Goal: Task Accomplishment & Management: Manage account settings

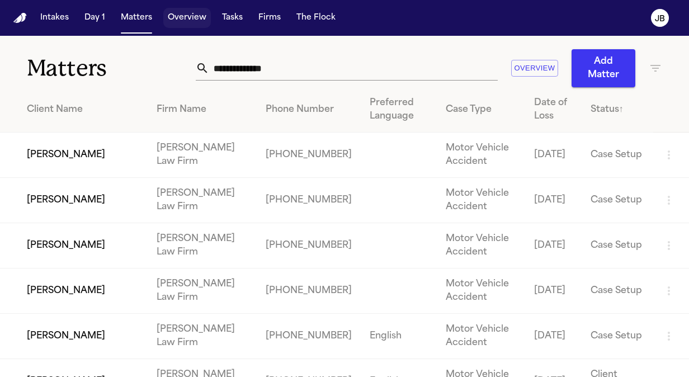
scroll to position [1967, 0]
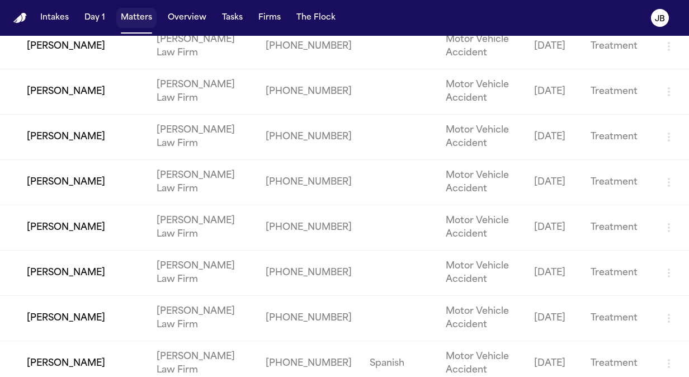
click at [132, 22] on button "Matters" at bounding box center [136, 18] width 40 height 20
click at [135, 18] on button "Matters" at bounding box center [136, 18] width 40 height 20
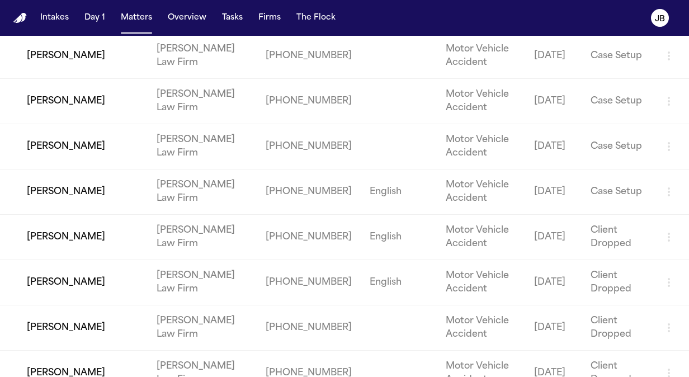
scroll to position [0, 0]
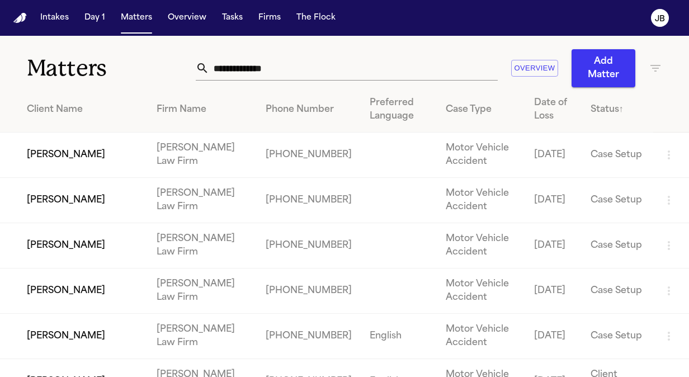
click at [264, 71] on input "text" at bounding box center [353, 68] width 289 height 25
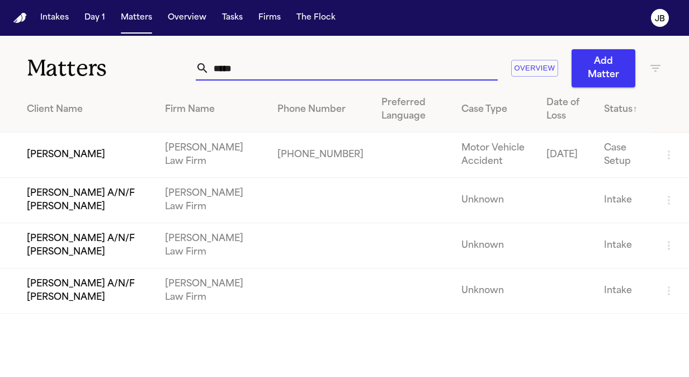
type input "*****"
click at [95, 162] on td "[PERSON_NAME]" at bounding box center [78, 155] width 156 height 45
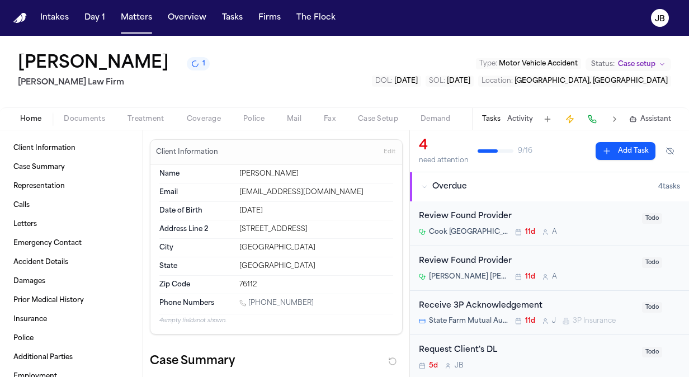
click at [92, 112] on button "Documents" at bounding box center [85, 118] width 64 height 13
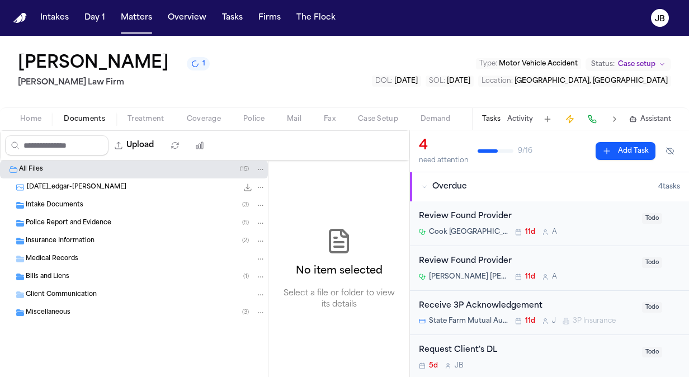
click at [59, 219] on span "Police Report and Evidence" at bounding box center [69, 224] width 86 height 10
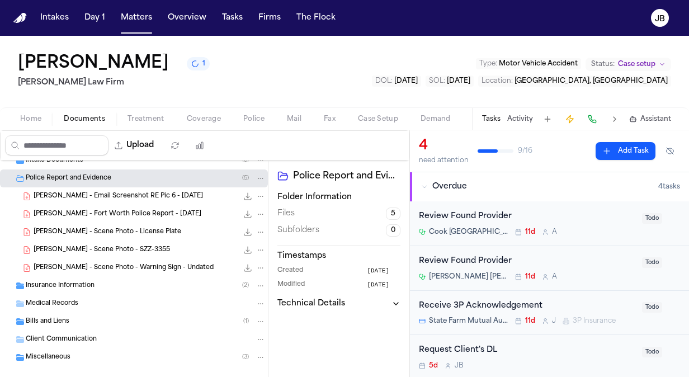
scroll to position [59, 0]
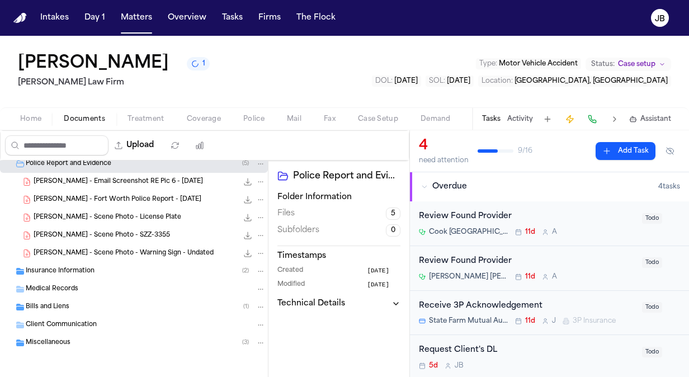
click at [96, 276] on div "Insurance Information ( 2 )" at bounding box center [134, 271] width 268 height 18
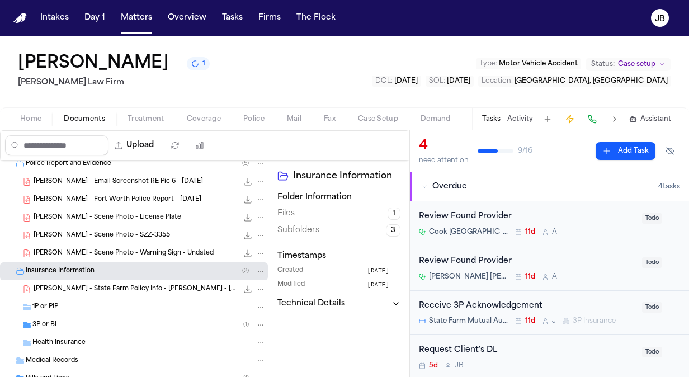
click at [62, 320] on div "3P or BI ( 1 )" at bounding box center [148, 325] width 233 height 10
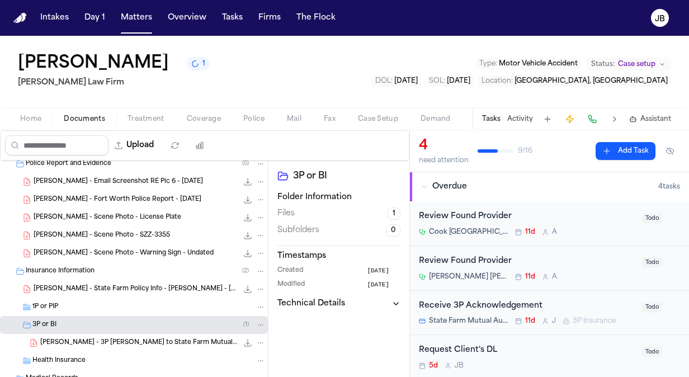
click at [250, 116] on span "Police" at bounding box center [253, 119] width 21 height 9
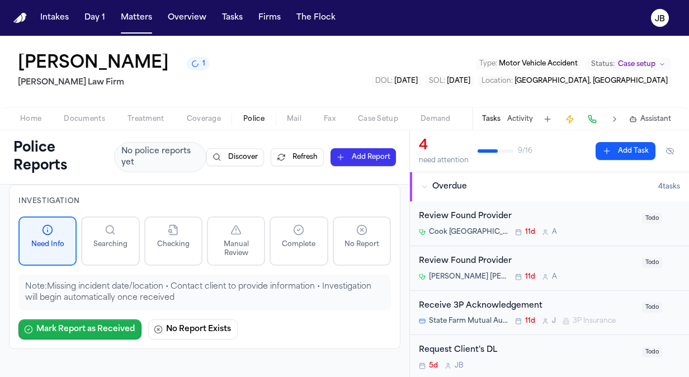
click at [119, 331] on button "Mark Report as Received" at bounding box center [79, 330] width 123 height 20
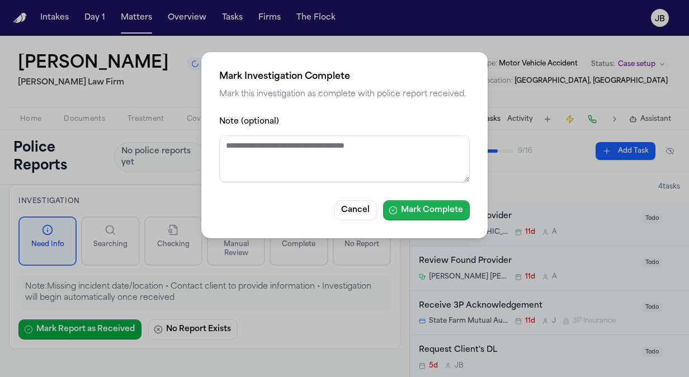
click at [435, 214] on button "Mark Complete" at bounding box center [426, 210] width 87 height 20
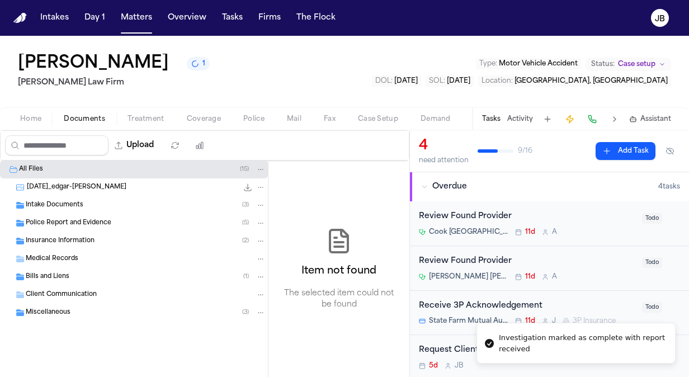
click at [73, 118] on span "Documents" at bounding box center [84, 119] width 41 height 9
click at [54, 219] on span "Police Report and Evidence" at bounding box center [69, 224] width 86 height 10
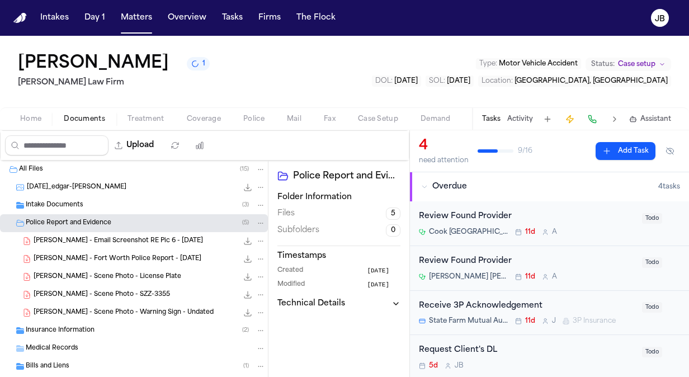
click at [153, 255] on span "[PERSON_NAME] - Fort Worth Police Report - [DATE]" at bounding box center [118, 260] width 168 height 10
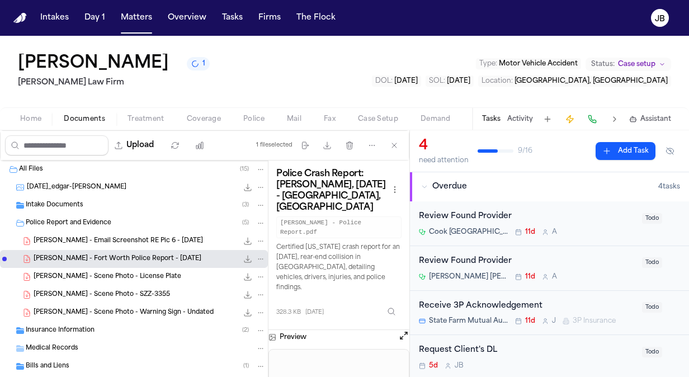
click at [402, 330] on button "Open preview" at bounding box center [403, 335] width 11 height 11
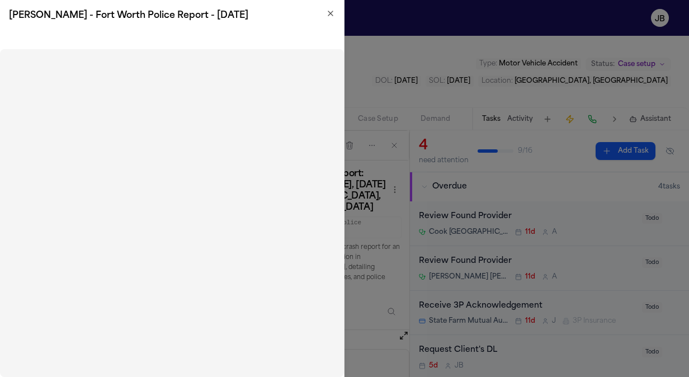
click at [331, 13] on icon "button" at bounding box center [330, 13] width 4 height 4
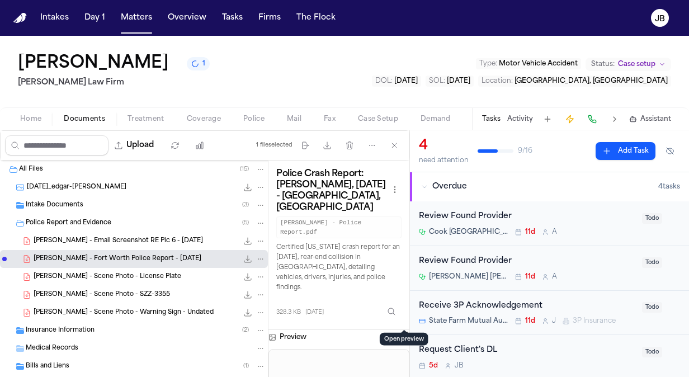
click at [90, 116] on span "Documents" at bounding box center [84, 119] width 41 height 9
click at [134, 11] on button "Matters" at bounding box center [136, 18] width 40 height 20
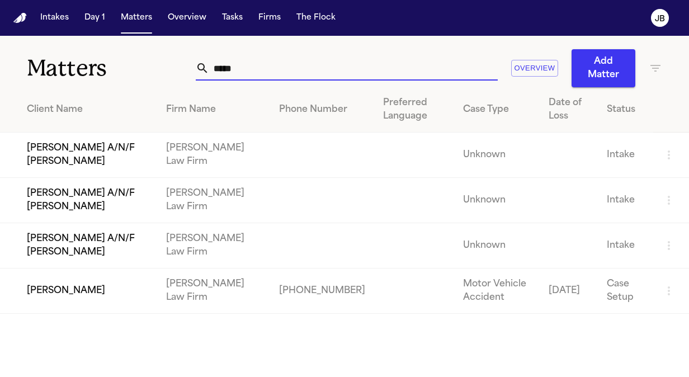
drag, startPoint x: 271, startPoint y: 68, endPoint x: 141, endPoint y: 77, distance: 130.7
click at [141, 77] on div "Matters ***** Overview Add Matter" at bounding box center [344, 61] width 689 height 51
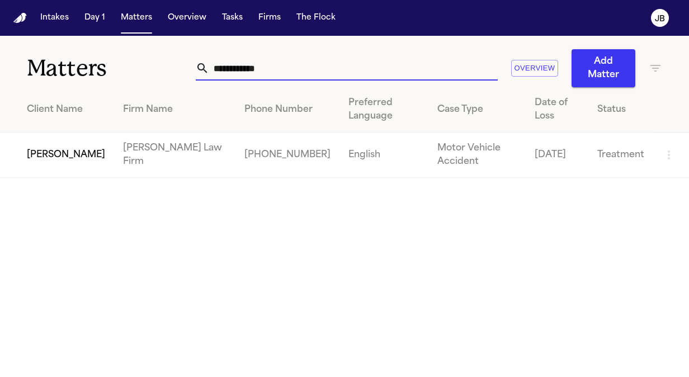
type input "**********"
click at [53, 140] on td "[PERSON_NAME]" at bounding box center [57, 155] width 114 height 45
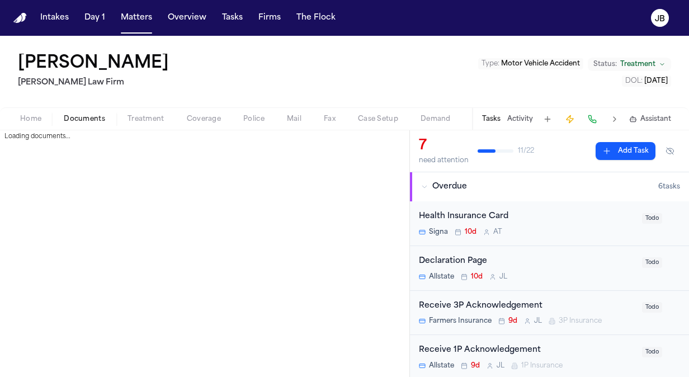
click at [79, 116] on span "Documents" at bounding box center [84, 119] width 41 height 9
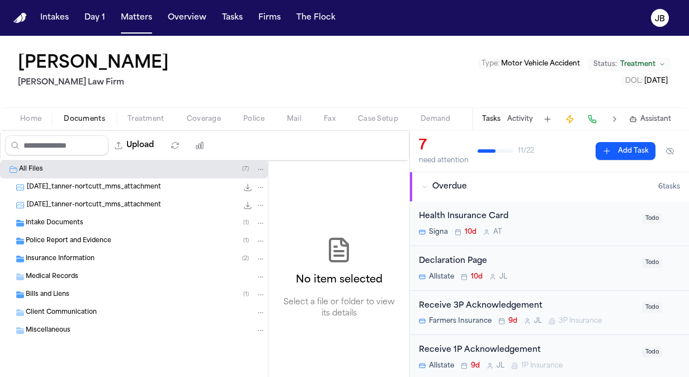
click at [74, 237] on span "Police Report and Evidence" at bounding box center [69, 242] width 86 height 10
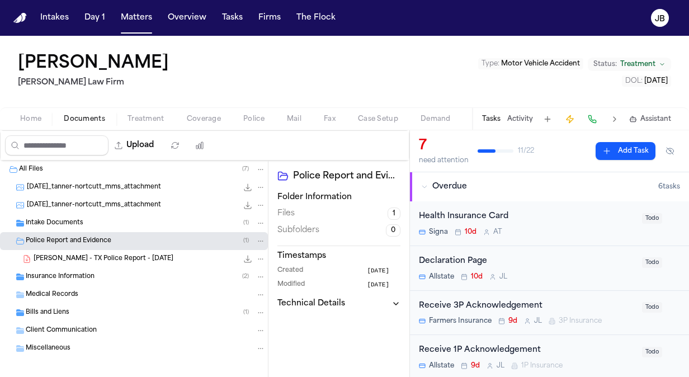
click at [72, 276] on span "Insurance Information" at bounding box center [60, 278] width 69 height 10
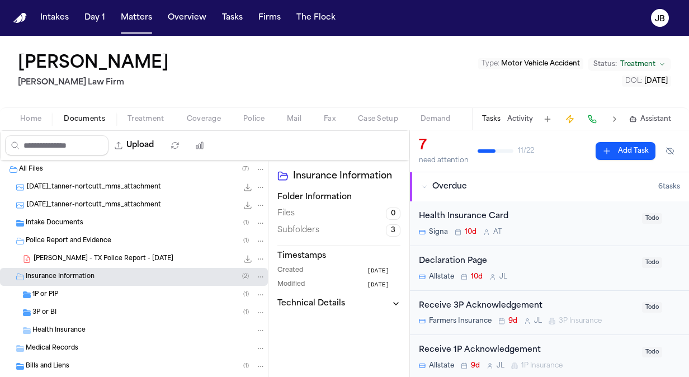
click at [58, 295] on div "1P or PIP ( 1 )" at bounding box center [148, 295] width 233 height 10
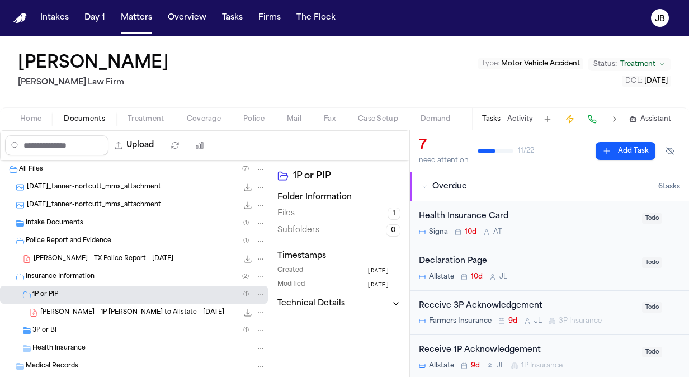
click at [58, 322] on div "3P or BI ( 1 )" at bounding box center [134, 331] width 268 height 18
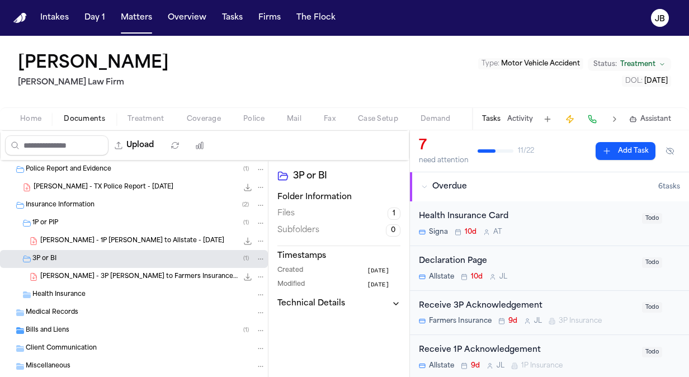
scroll to position [73, 0]
click at [109, 20] on div "Intakes Day 1 Matters Overview Tasks Firms The Flock" at bounding box center [188, 18] width 304 height 20
click at [145, 17] on button "Matters" at bounding box center [136, 18] width 40 height 20
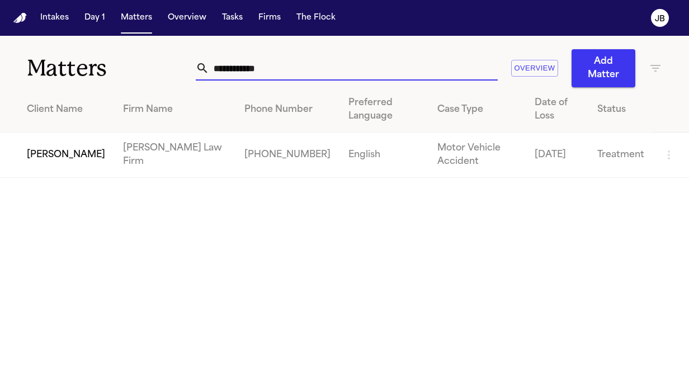
drag, startPoint x: 277, startPoint y: 66, endPoint x: 124, endPoint y: 75, distance: 153.0
click at [124, 75] on div "**********" at bounding box center [344, 61] width 689 height 51
type input "*****"
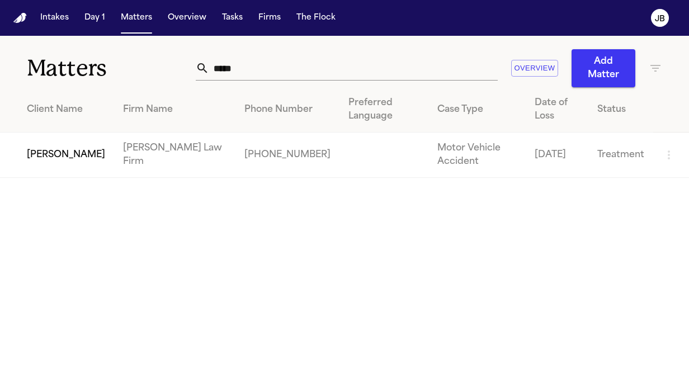
click at [46, 165] on td "[PERSON_NAME]" at bounding box center [57, 155] width 114 height 45
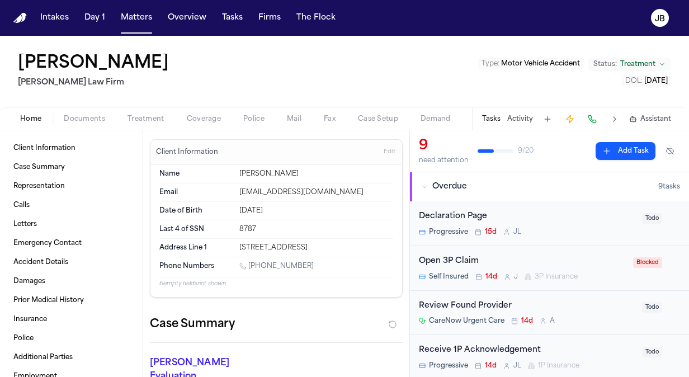
click at [156, 111] on div "Home Documents Treatment Coverage Police Mail Fax Case Setup Demand Workspaces …" at bounding box center [344, 118] width 689 height 22
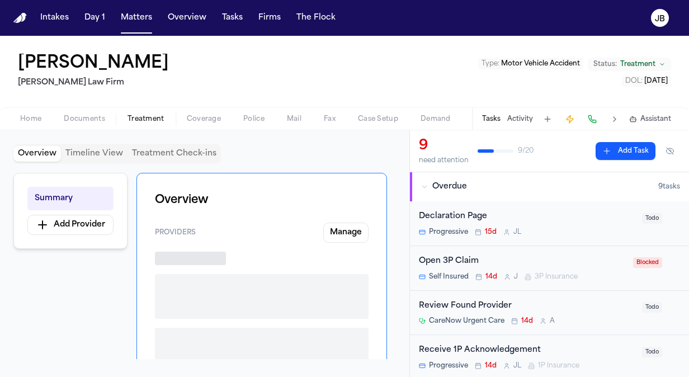
click at [150, 119] on span "Treatment" at bounding box center [146, 119] width 37 height 9
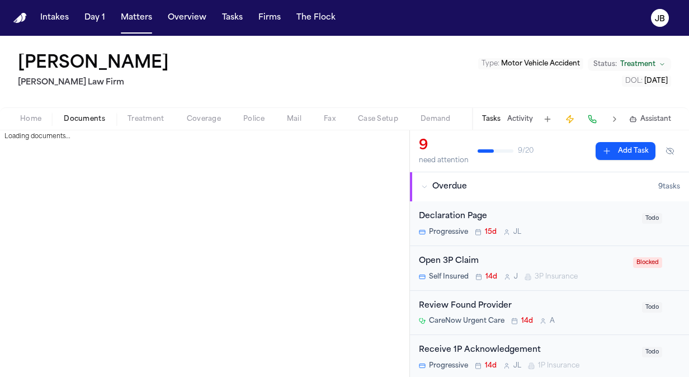
click at [74, 121] on span "Documents" at bounding box center [84, 119] width 41 height 9
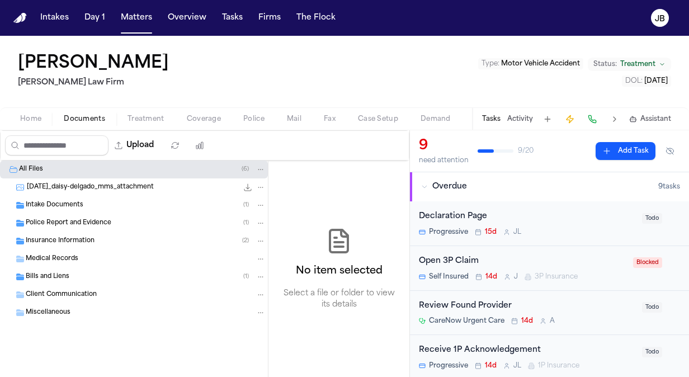
click at [79, 219] on span "Police Report and Evidence" at bounding box center [69, 224] width 86 height 10
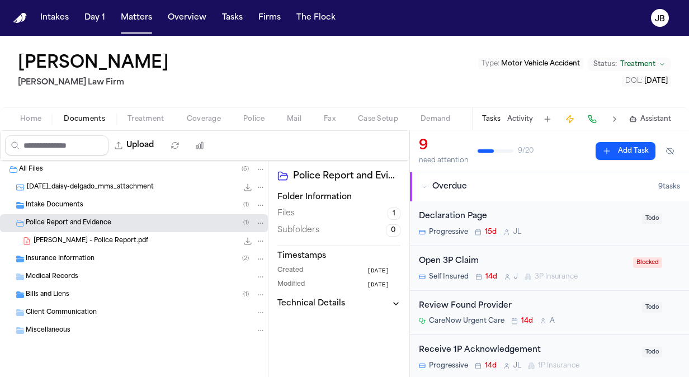
click at [27, 115] on span "Home" at bounding box center [30, 119] width 21 height 9
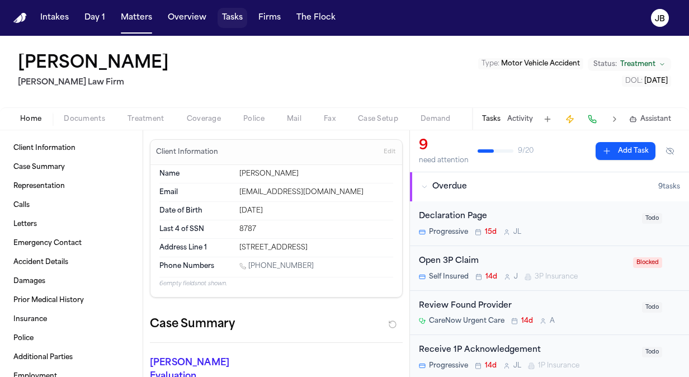
click at [227, 18] on button "Tasks" at bounding box center [233, 18] width 30 height 20
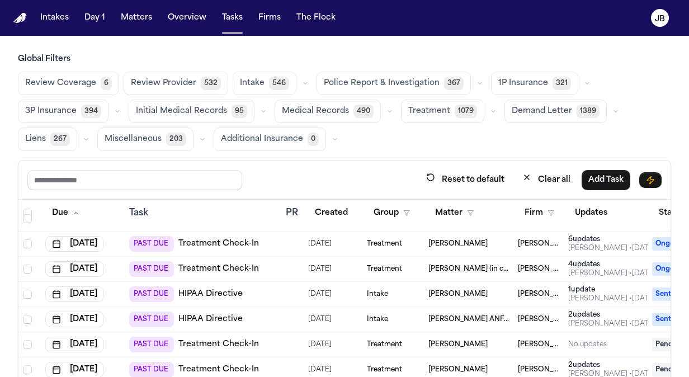
scroll to position [102, 0]
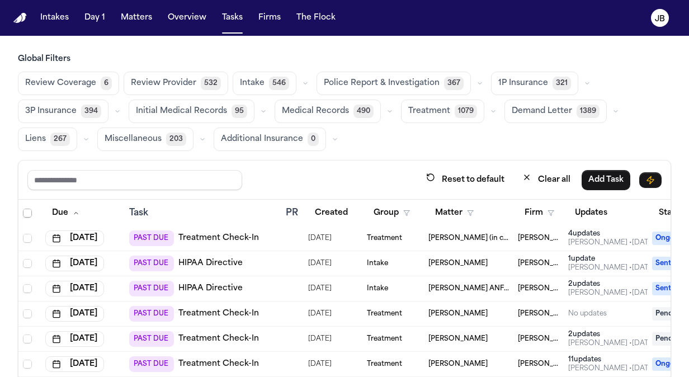
click at [441, 314] on span "[PERSON_NAME]" at bounding box center [458, 313] width 59 height 9
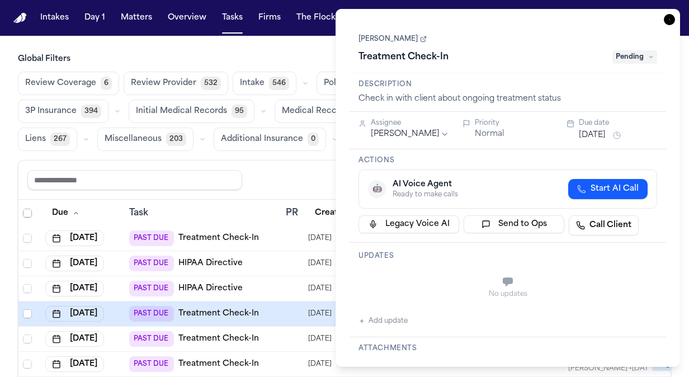
click at [385, 36] on link "[PERSON_NAME]" at bounding box center [393, 39] width 68 height 9
click at [606, 133] on button "[DATE]" at bounding box center [592, 135] width 27 height 11
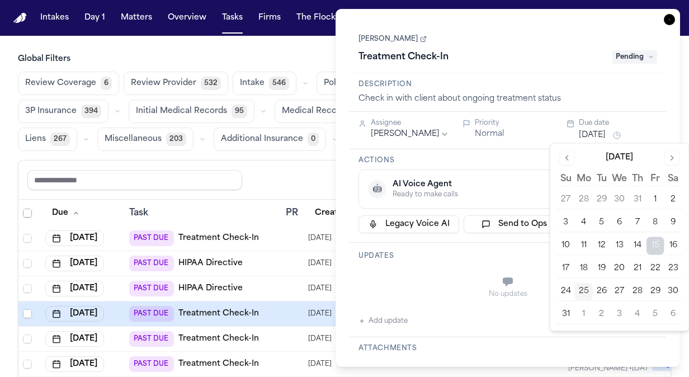
click at [599, 284] on button "26" at bounding box center [602, 292] width 18 height 18
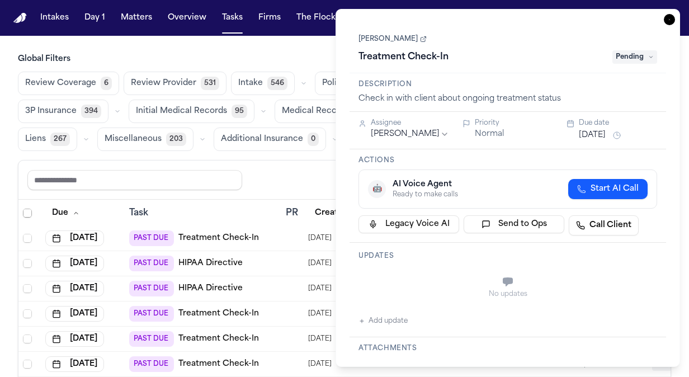
click at [669, 19] on icon "button" at bounding box center [669, 19] width 11 height 11
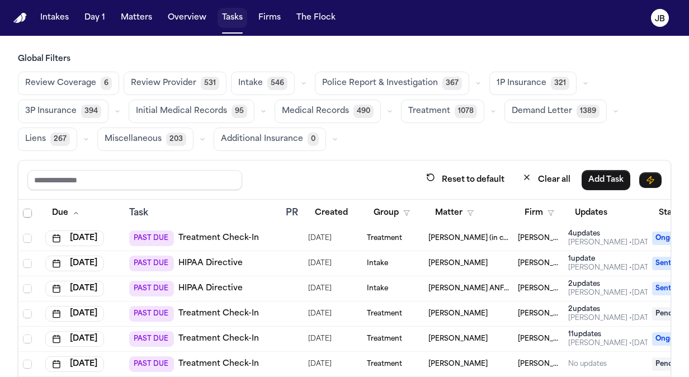
click at [229, 18] on button "Tasks" at bounding box center [233, 18] width 30 height 20
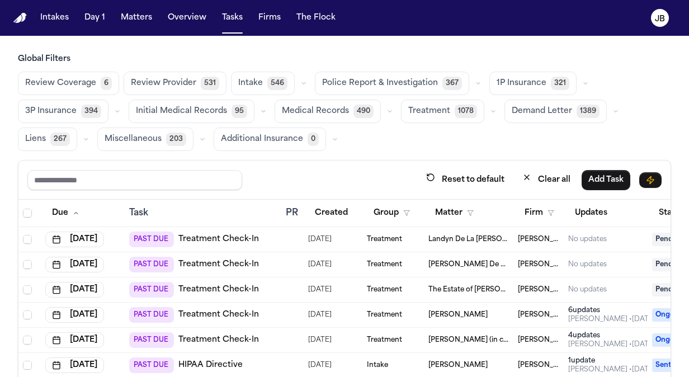
scroll to position [0, 74]
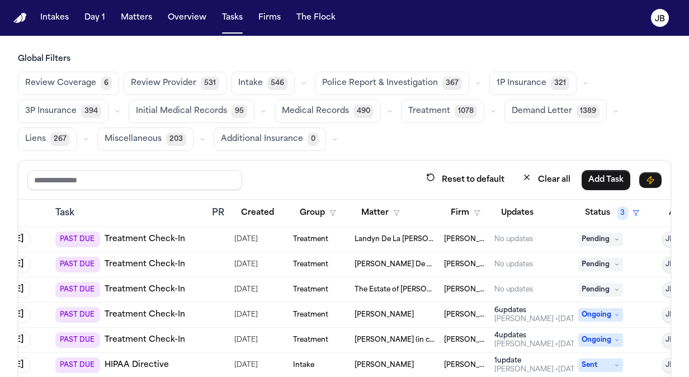
click at [487, 287] on td "[PERSON_NAME] Law Firm" at bounding box center [465, 290] width 50 height 25
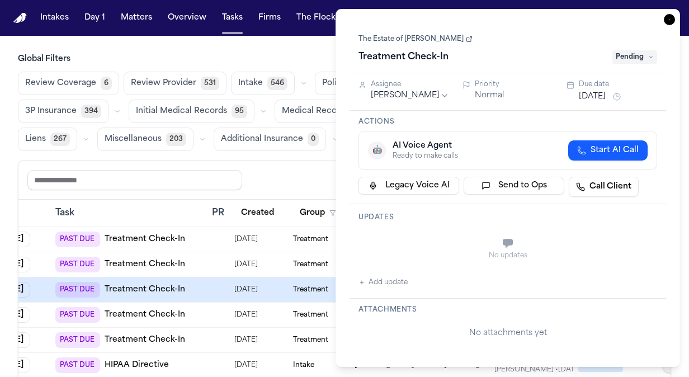
click at [631, 53] on span "Pending" at bounding box center [635, 56] width 45 height 13
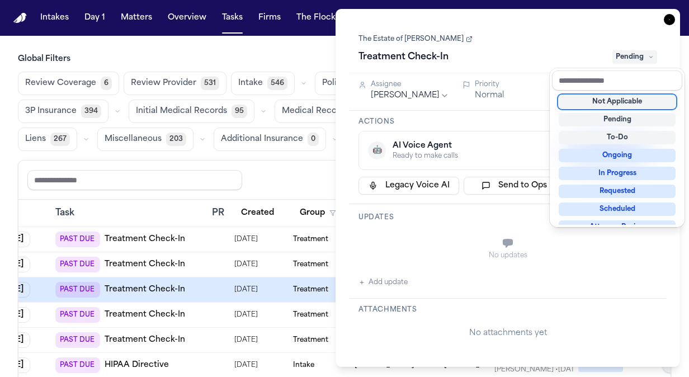
click at [608, 96] on div "Not Applicable" at bounding box center [617, 101] width 117 height 13
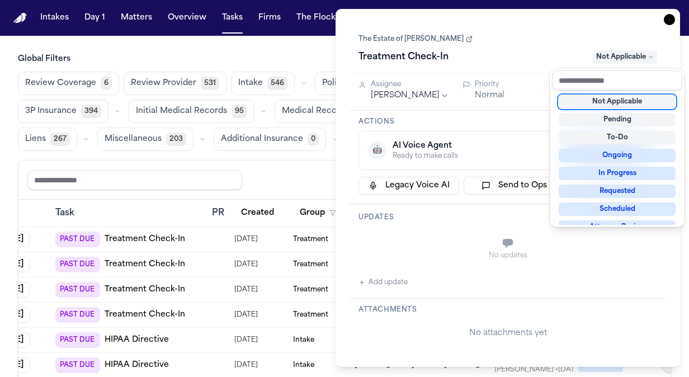
click at [670, 18] on div "Task Details The Estate of [PERSON_NAME] Treatment Check-In Not Applicable Assi…" at bounding box center [508, 188] width 345 height 358
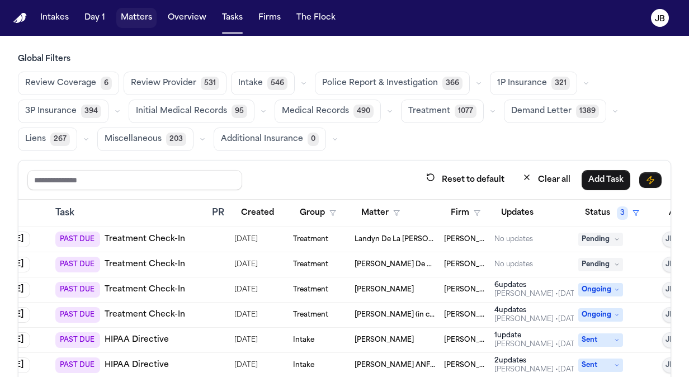
click at [128, 15] on button "Matters" at bounding box center [136, 18] width 40 height 20
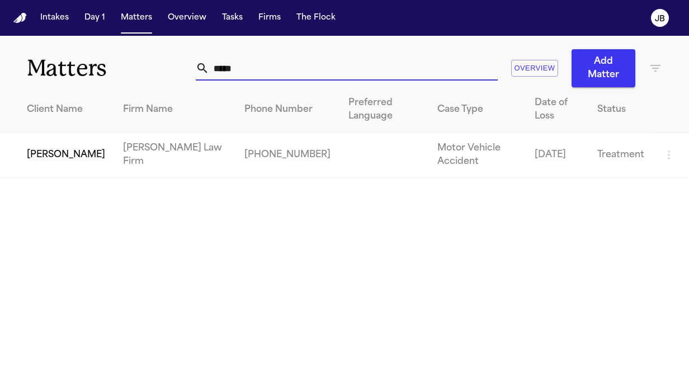
drag, startPoint x: 235, startPoint y: 68, endPoint x: 138, endPoint y: 72, distance: 97.4
click at [138, 72] on div "Matters ***** Overview Add Matter" at bounding box center [344, 61] width 689 height 51
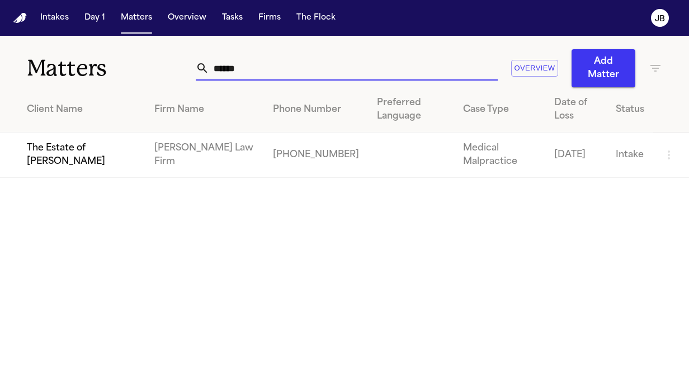
type input "******"
click at [78, 137] on td "The Estate of [PERSON_NAME]" at bounding box center [72, 155] width 145 height 45
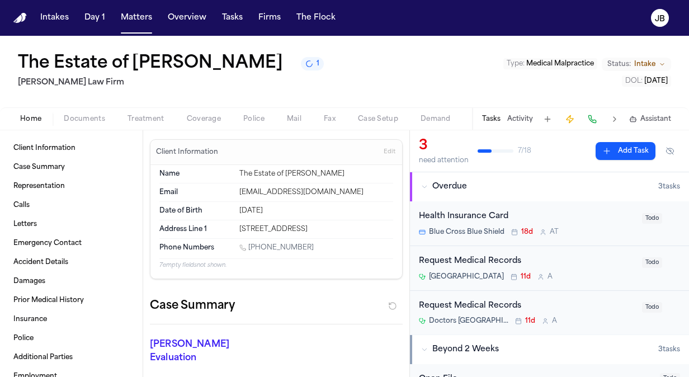
click at [205, 115] on span "Coverage" at bounding box center [204, 119] width 34 height 9
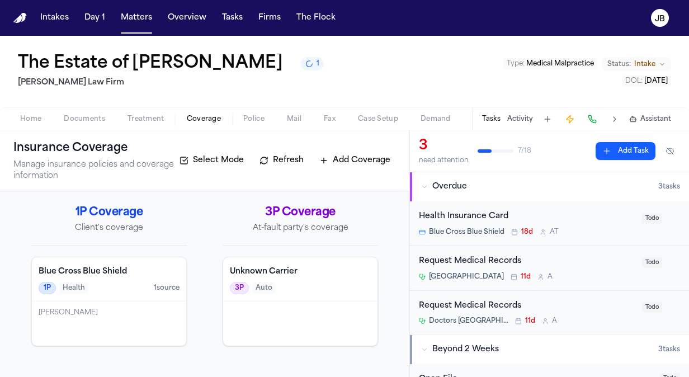
click at [77, 107] on div "Home Documents Treatment Coverage Police Mail Fax Case Setup Demand Workspaces …" at bounding box center [344, 118] width 689 height 22
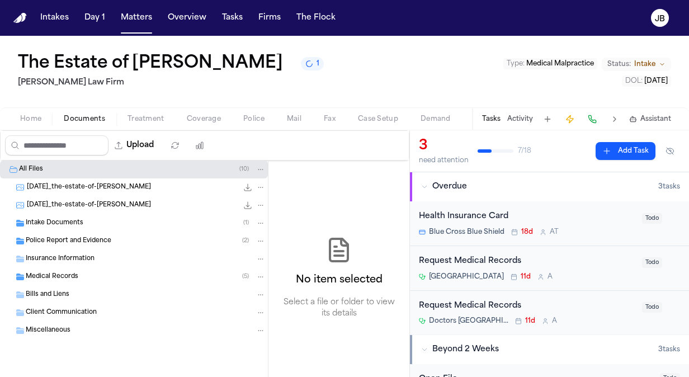
click at [77, 115] on span "Documents" at bounding box center [84, 119] width 41 height 9
click at [69, 229] on div "Intake Documents ( 1 )" at bounding box center [134, 223] width 268 height 18
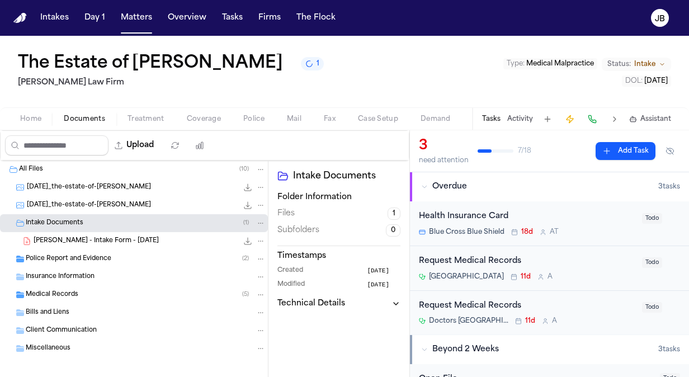
click at [80, 279] on span "Insurance Information" at bounding box center [60, 278] width 69 height 10
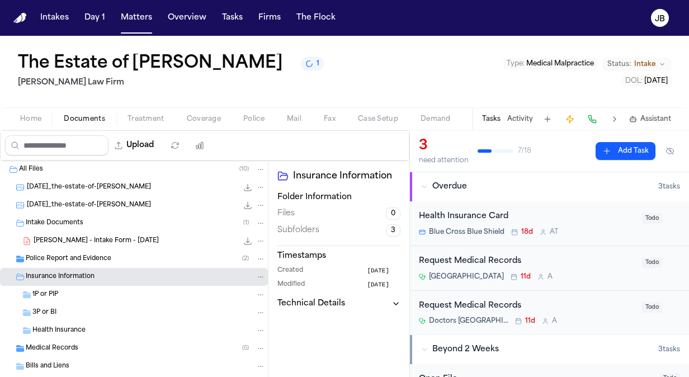
click at [76, 258] on span "Police Report and Evidence" at bounding box center [69, 260] width 86 height 10
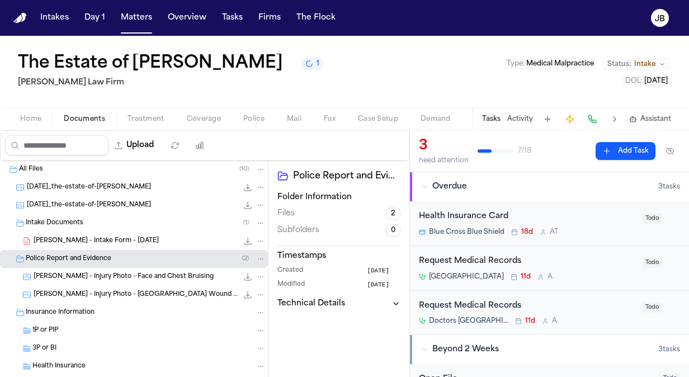
click at [114, 242] on span "[PERSON_NAME] - Intake Form - [DATE]" at bounding box center [96, 242] width 125 height 10
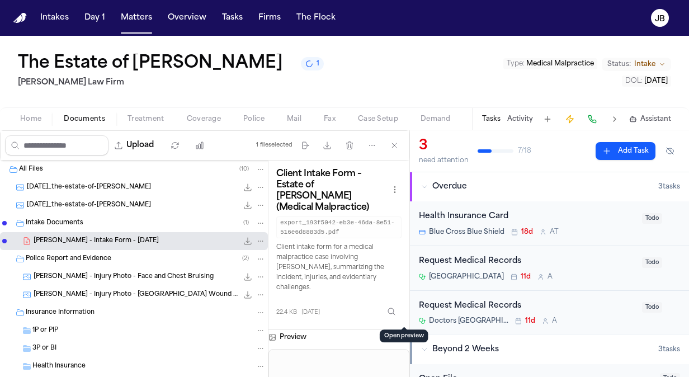
click at [403, 330] on button "Open preview" at bounding box center [403, 335] width 11 height 11
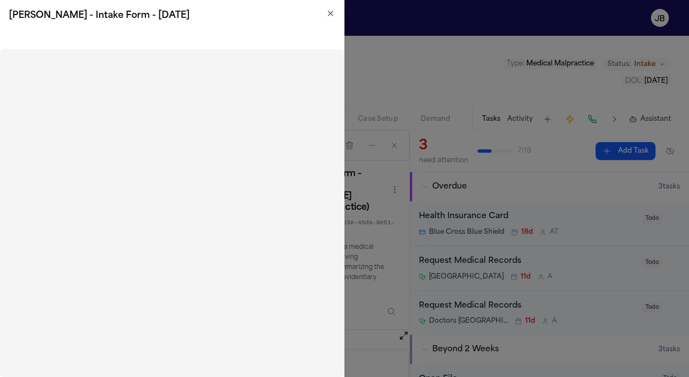
click at [332, 16] on icon "button" at bounding box center [330, 13] width 9 height 9
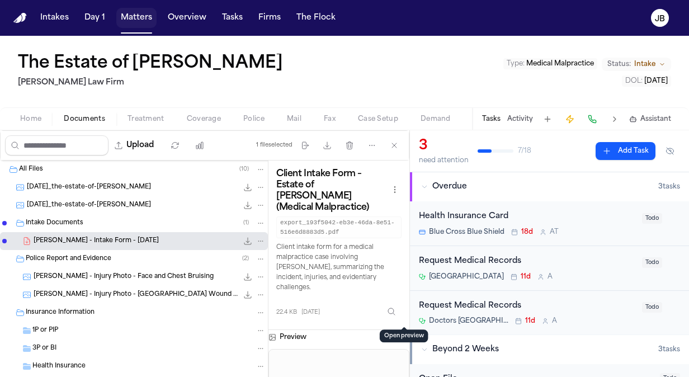
click at [126, 19] on button "Matters" at bounding box center [136, 18] width 40 height 20
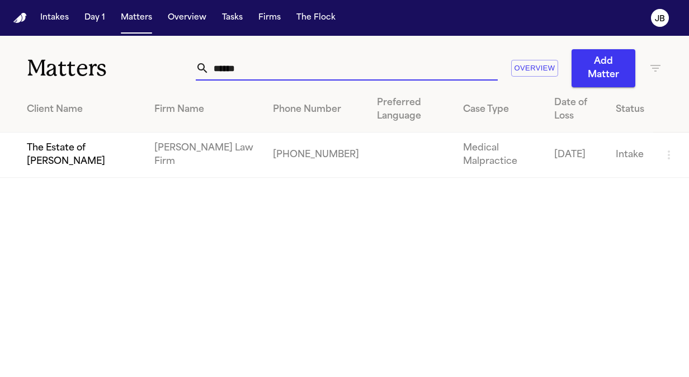
drag, startPoint x: 257, startPoint y: 72, endPoint x: 123, endPoint y: 87, distance: 135.2
click at [123, 87] on div "Matters ****** Overview Add Matter Client Name Firm Name Phone Number Preferred…" at bounding box center [344, 107] width 689 height 142
type input "****"
click at [84, 163] on td "The Estate of [PERSON_NAME]" at bounding box center [72, 155] width 145 height 45
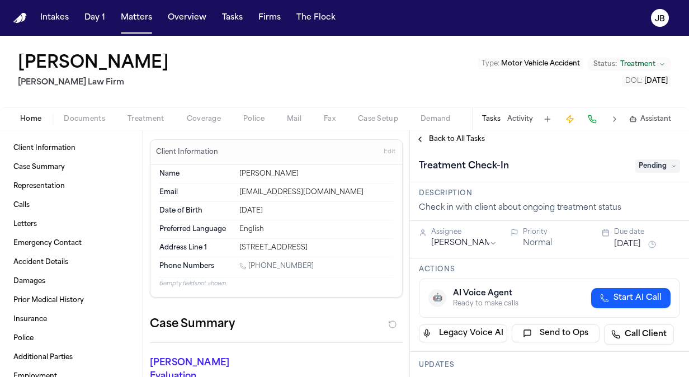
drag, startPoint x: 304, startPoint y: 261, endPoint x: 250, endPoint y: 269, distance: 54.8
click at [250, 269] on div "1 (254) 500-1048" at bounding box center [317, 267] width 154 height 11
copy link "(254) 500-1048"
click at [163, 115] on span "Treatment" at bounding box center [146, 119] width 37 height 9
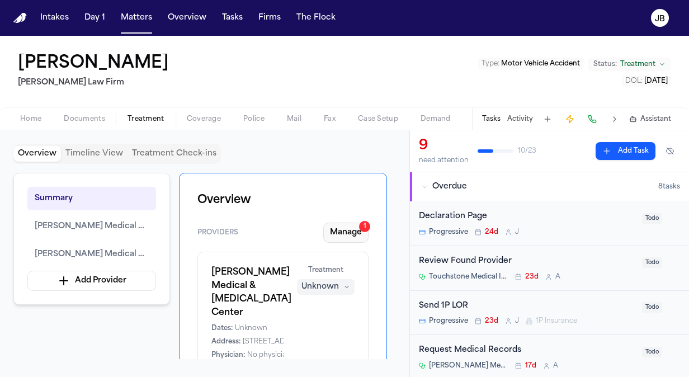
click at [342, 232] on button "Manage 1" at bounding box center [345, 233] width 45 height 20
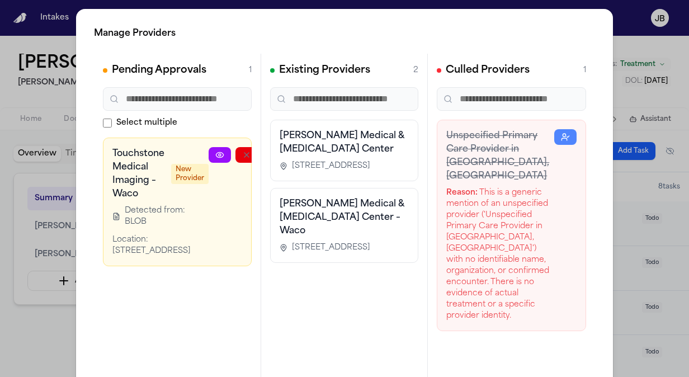
click at [220, 155] on icon at bounding box center [219, 155] width 9 height 9
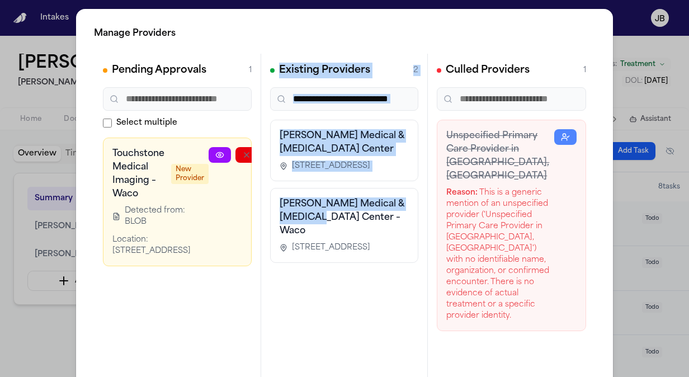
drag, startPoint x: 212, startPoint y: 207, endPoint x: 312, endPoint y: 234, distance: 103.2
click at [312, 234] on div "Pending Approvals 1 Select multiple Touchstone Medical Imaging – Waco New Provi…" at bounding box center [344, 222] width 501 height 336
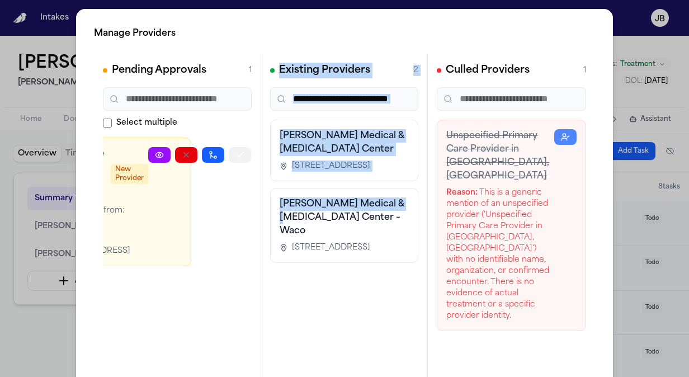
click at [245, 149] on button "button" at bounding box center [240, 155] width 22 height 16
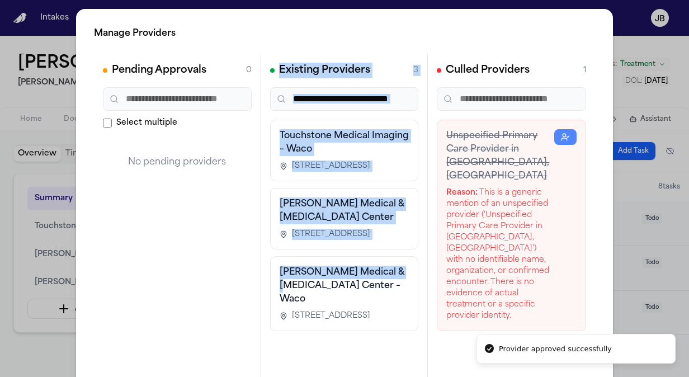
scroll to position [0, 0]
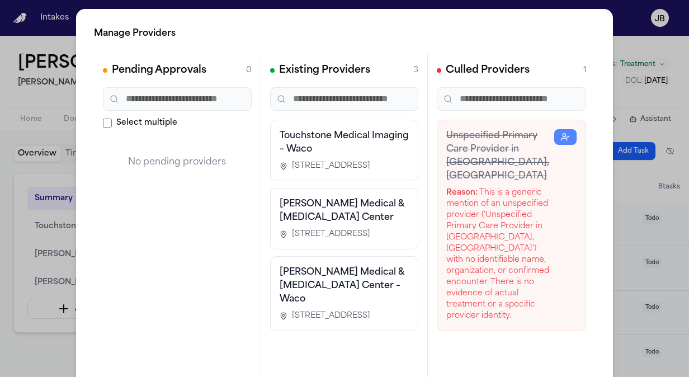
click at [1, 295] on div "Manage Providers Pending Approvals 0 Select multiple No pending providers Exist…" at bounding box center [344, 227] width 689 height 454
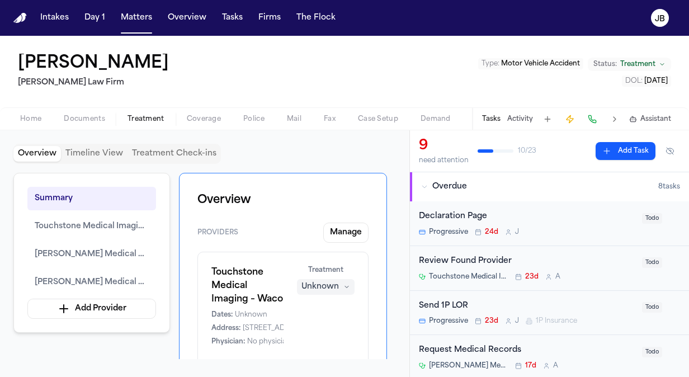
click at [519, 114] on div "Tasks Activity Assistant" at bounding box center [576, 119] width 208 height 22
click at [519, 119] on button "Activity" at bounding box center [521, 119] width 26 height 9
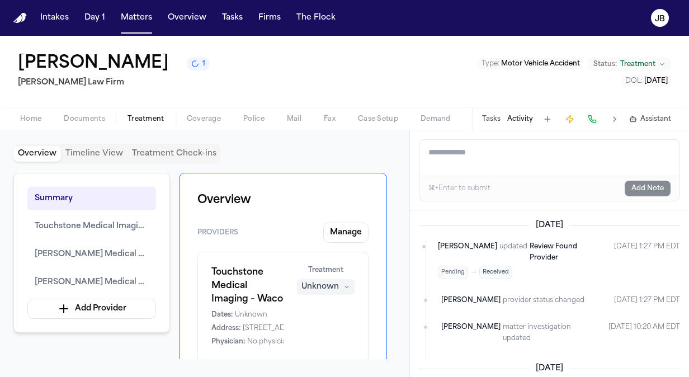
click at [499, 170] on textarea "Add a note to this matter" at bounding box center [550, 158] width 260 height 36
type textarea "**********"
click at [663, 186] on button "Add Note" at bounding box center [648, 189] width 46 height 16
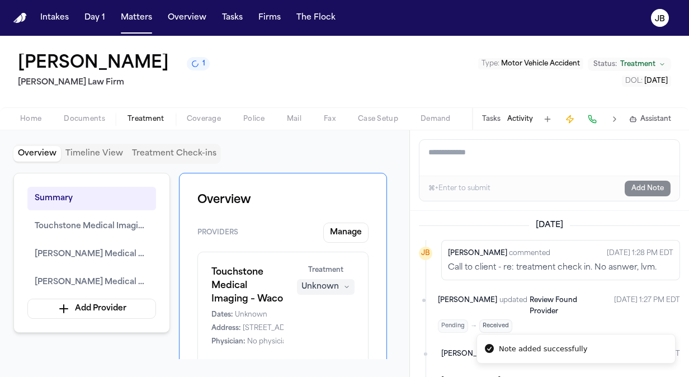
click at [622, 259] on time "Aug 25, 2025 1:28 PM EDT" at bounding box center [640, 253] width 67 height 13
click at [499, 262] on p "Call to client - re: treatment check in. No asnwer, lvm." at bounding box center [561, 267] width 226 height 11
drag, startPoint x: 499, startPoint y: 261, endPoint x: 511, endPoint y: 257, distance: 13.5
click at [511, 257] on div "Jessica Barrett commented Aug 25, 2025 1:28 PM EDT Call to client - re: treatme…" at bounding box center [561, 260] width 239 height 40
click at [511, 257] on div "Jessica Barrett commented" at bounding box center [499, 253] width 102 height 13
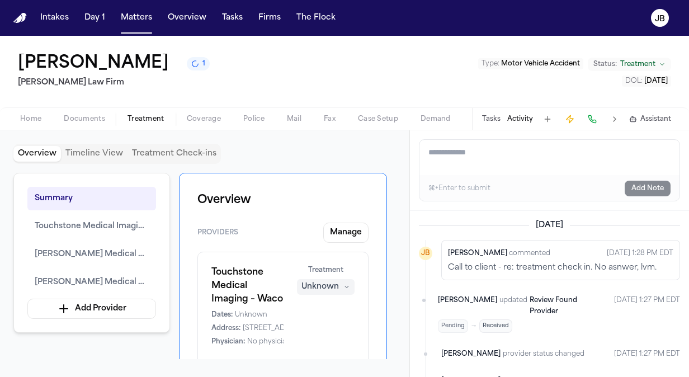
click at [643, 286] on ul "JB Jessica Barrett commented Aug 25, 2025 1:28 PM EDT Call to client - re: trea…" at bounding box center [549, 319] width 261 height 159
